Goal: Find specific page/section: Find specific page/section

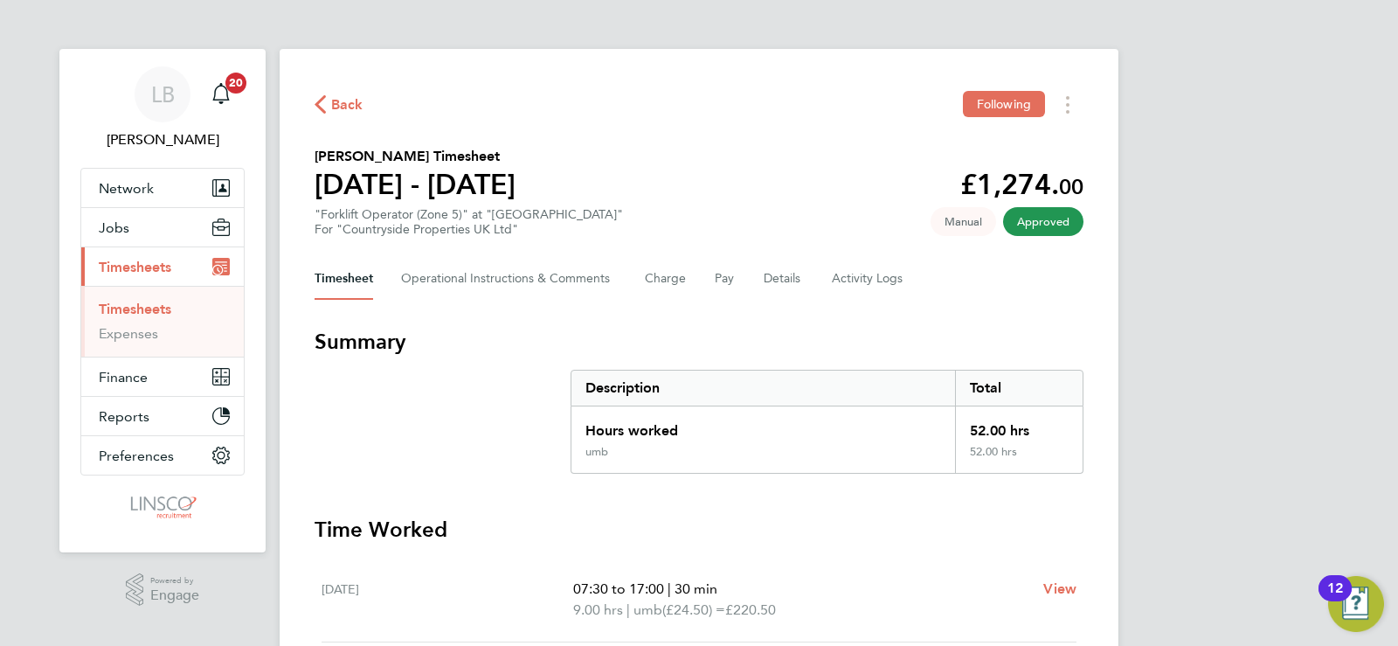
click at [335, 101] on span "Back" at bounding box center [347, 104] width 32 height 21
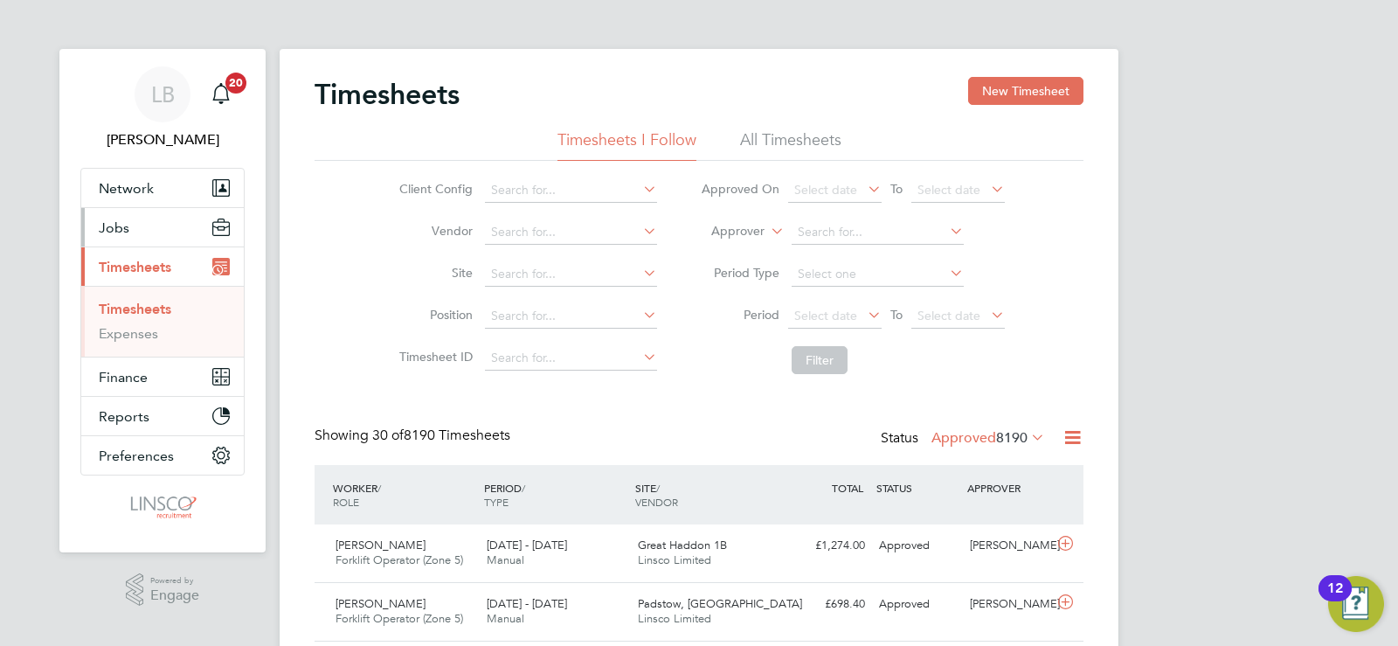
click at [107, 227] on span "Jobs" at bounding box center [114, 227] width 31 height 17
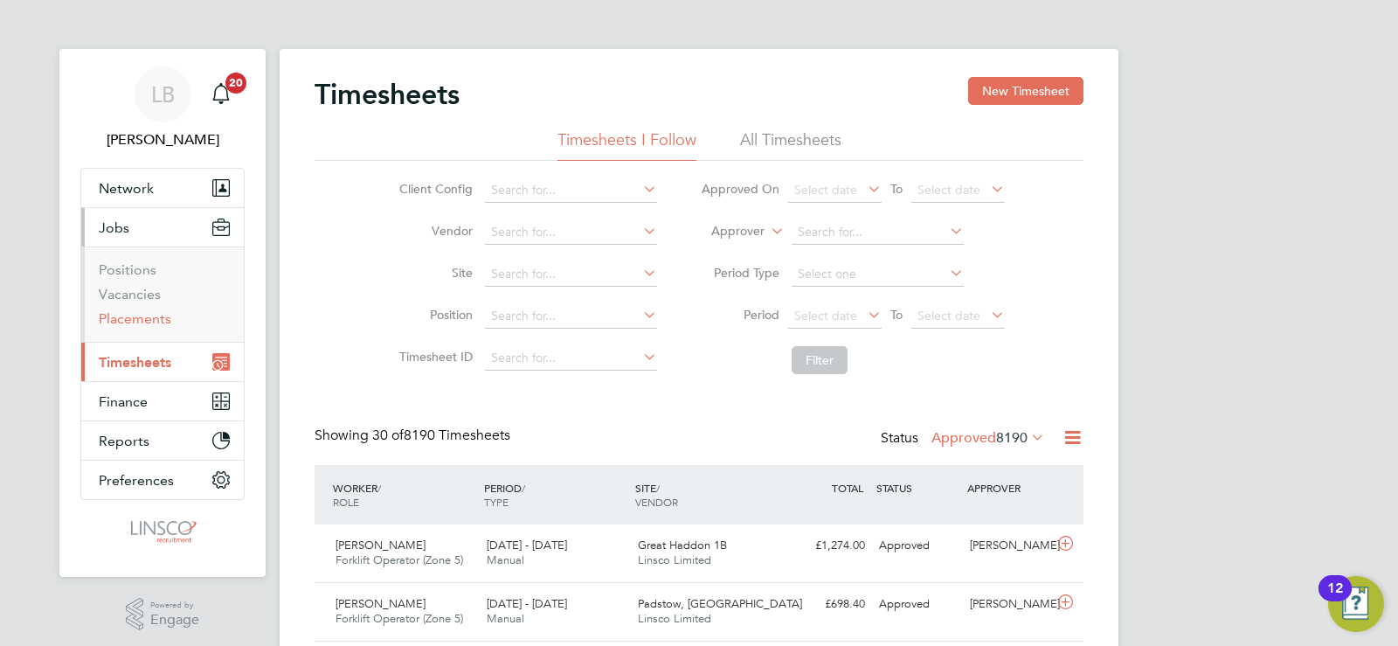
click at [144, 317] on link "Placements" at bounding box center [135, 318] width 73 height 17
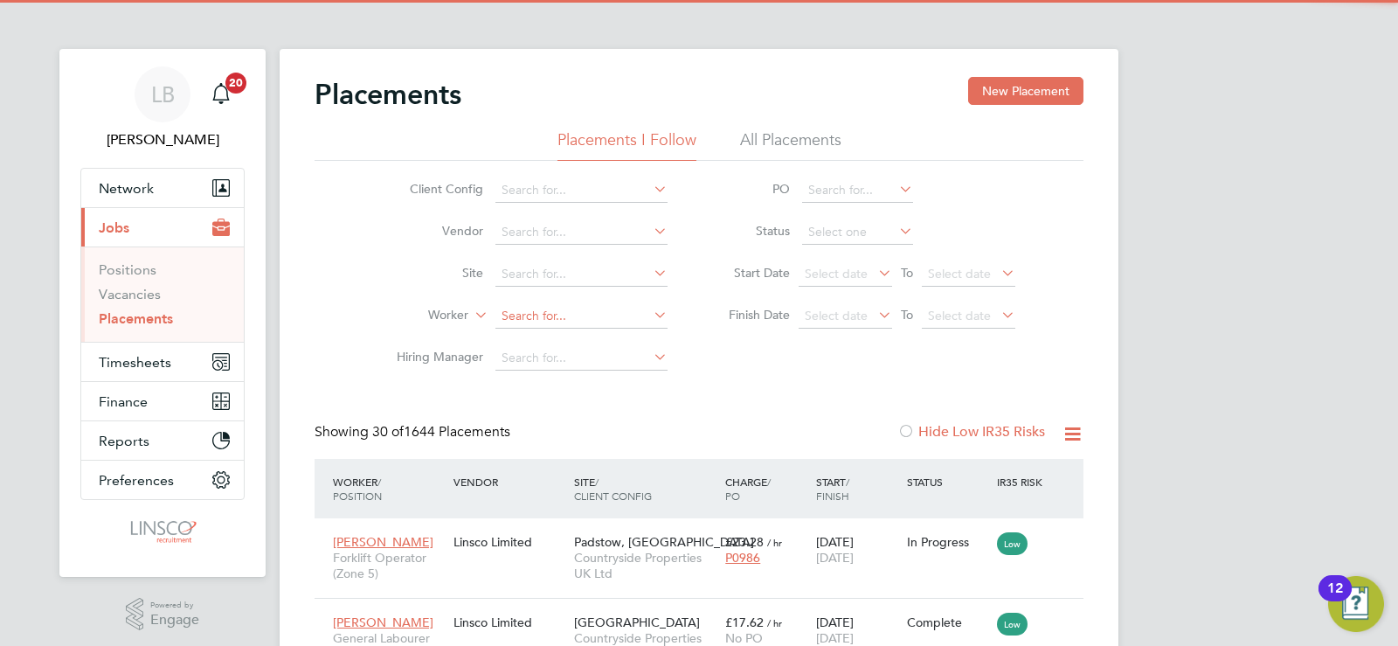
click at [512, 308] on input at bounding box center [581, 316] width 172 height 24
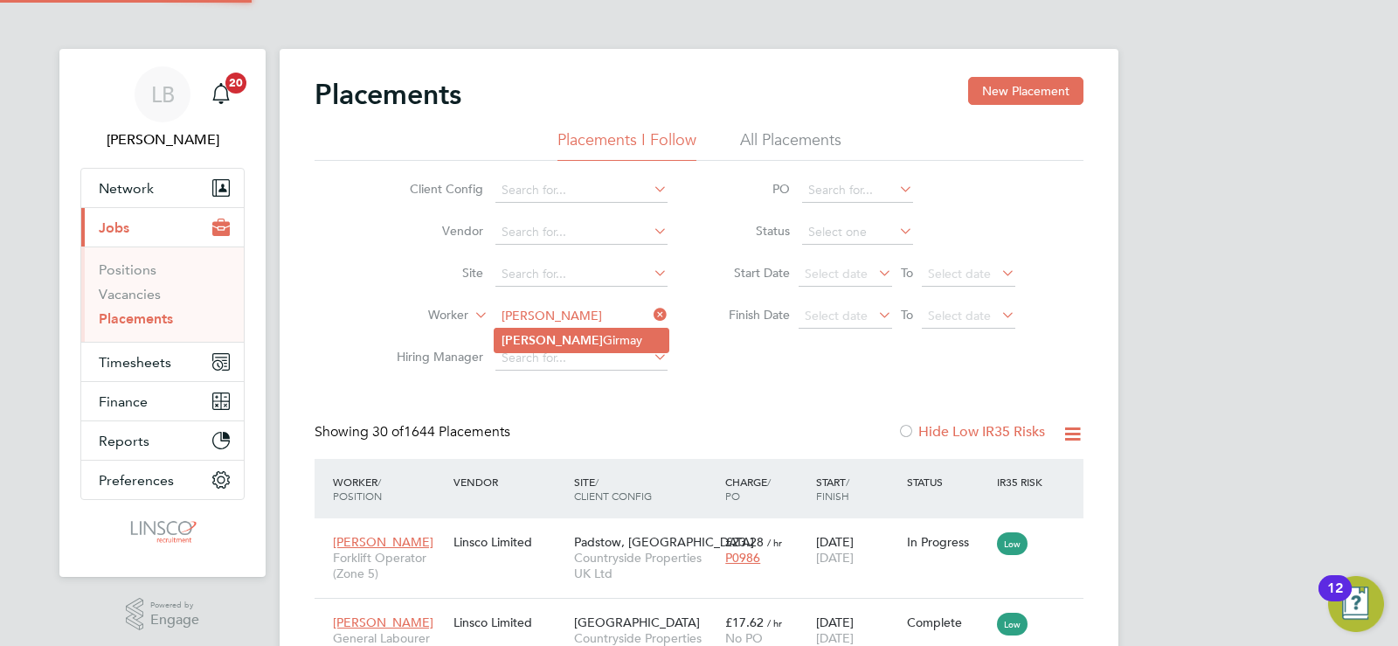
click at [545, 335] on li "[PERSON_NAME]" at bounding box center [581, 340] width 174 height 24
type input "[PERSON_NAME]"
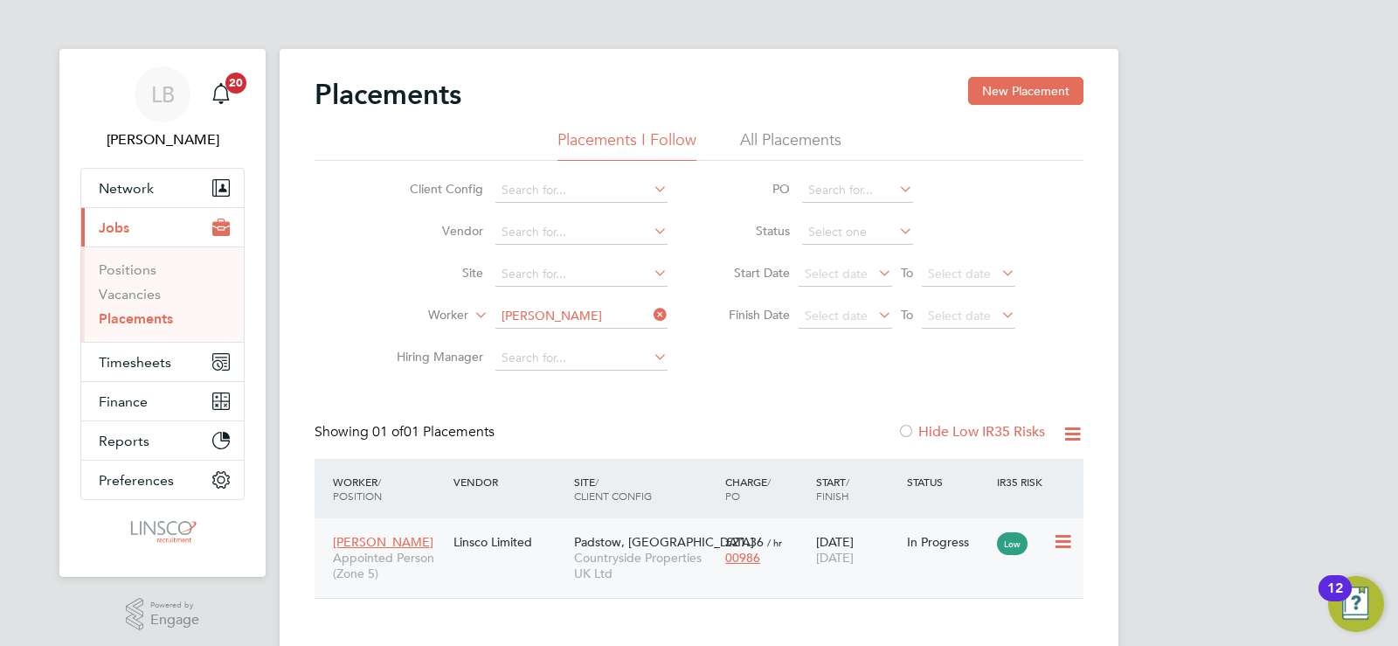
click at [664, 544] on span "Padstow, [GEOGRAPHIC_DATA]" at bounding box center [664, 542] width 180 height 16
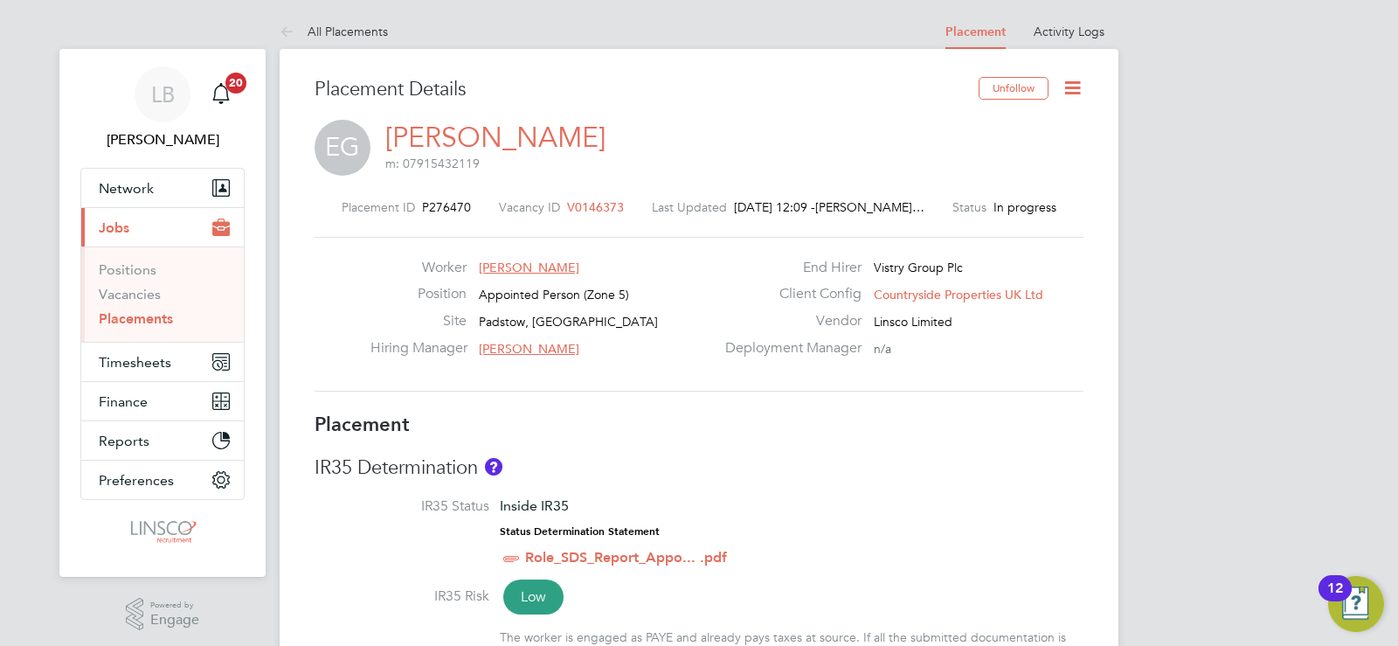
click at [1068, 329] on div "Vendor Linsco Limited" at bounding box center [903, 325] width 376 height 27
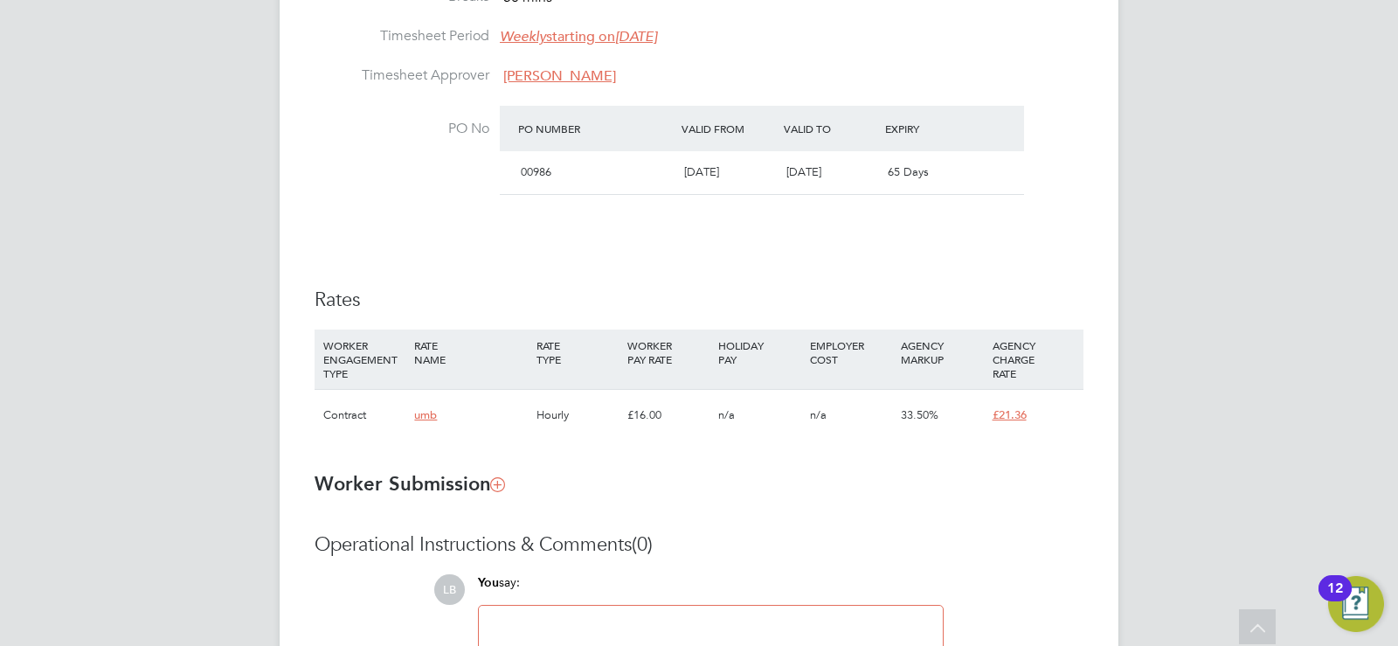
scroll to position [978, 0]
